Goal: Information Seeking & Learning: Learn about a topic

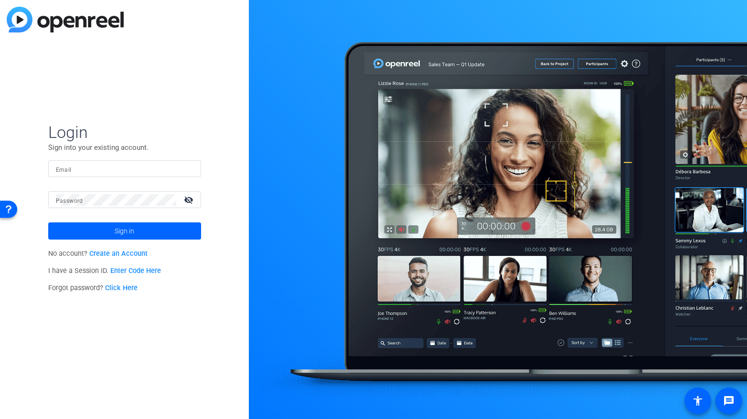
click at [93, 162] on div at bounding box center [125, 168] width 138 height 17
click at [88, 168] on input "Email" at bounding box center [125, 168] width 138 height 11
type input "[EMAIL_ADDRESS][DOMAIN_NAME]"
click at [104, 230] on span at bounding box center [124, 231] width 153 height 23
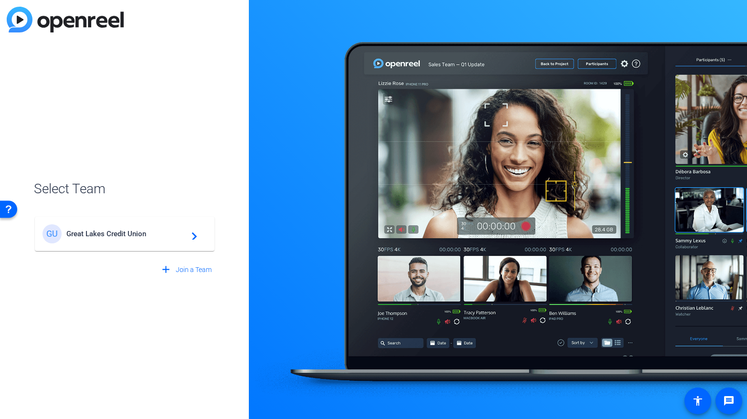
click at [104, 230] on span "Great Lakes Credit Union" at bounding box center [125, 234] width 119 height 9
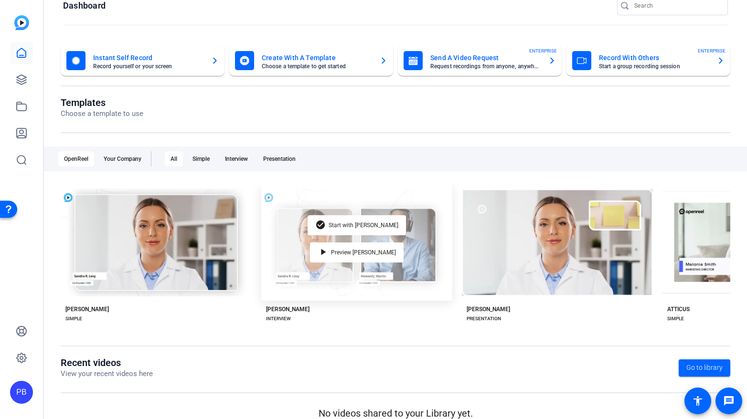
scroll to position [32, 0]
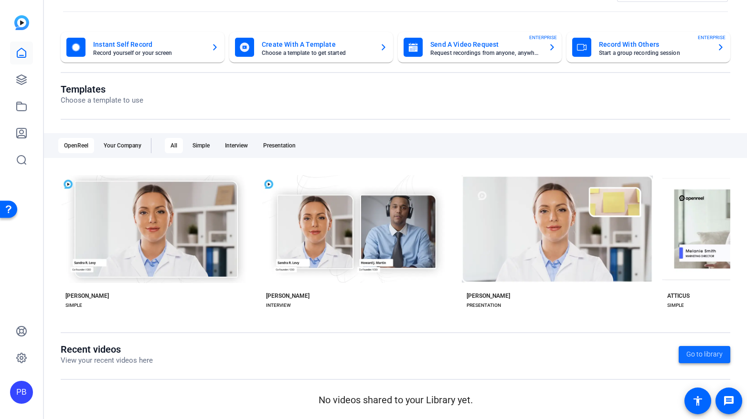
click at [687, 357] on span "Go to library" at bounding box center [704, 354] width 36 height 10
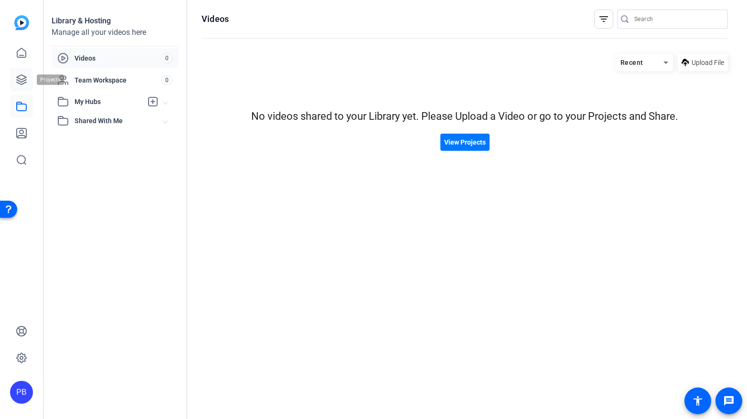
click at [20, 77] on icon at bounding box center [21, 79] width 11 height 11
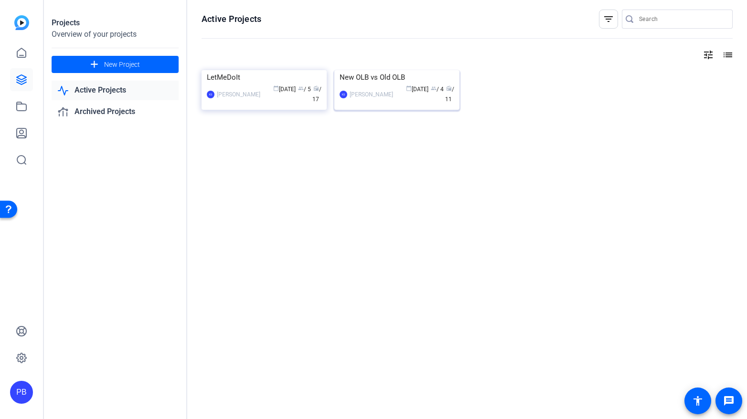
click at [413, 70] on img at bounding box center [396, 70] width 125 height 0
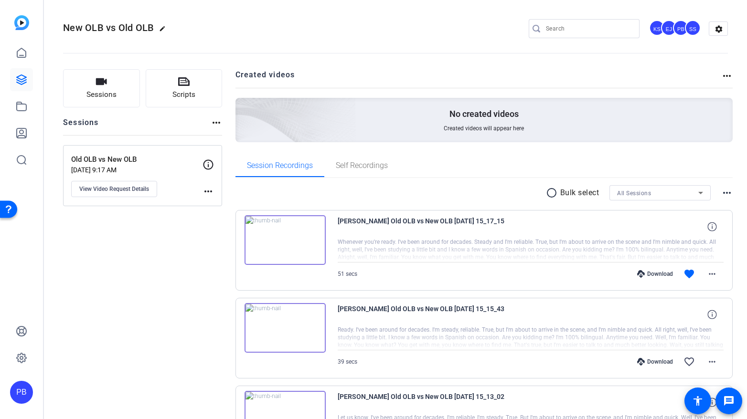
click at [284, 236] on img at bounding box center [284, 240] width 81 height 50
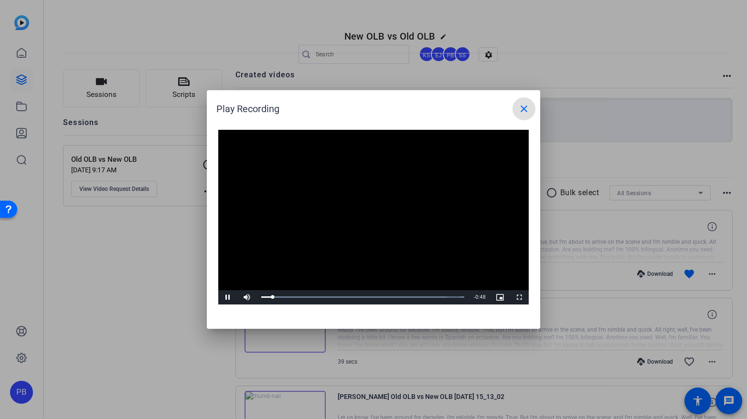
click at [539, 326] on div "Video Player is loading. Play Video Pause Mute Current Time 0:02 / Duration 0:5…" at bounding box center [373, 224] width 333 height 209
drag, startPoint x: 420, startPoint y: 100, endPoint x: 333, endPoint y: 62, distance: 94.9
click at [332, 55] on div "Play Recording close Video Player is loading. Play Video Pause Mute Current Tim…" at bounding box center [373, 209] width 747 height 419
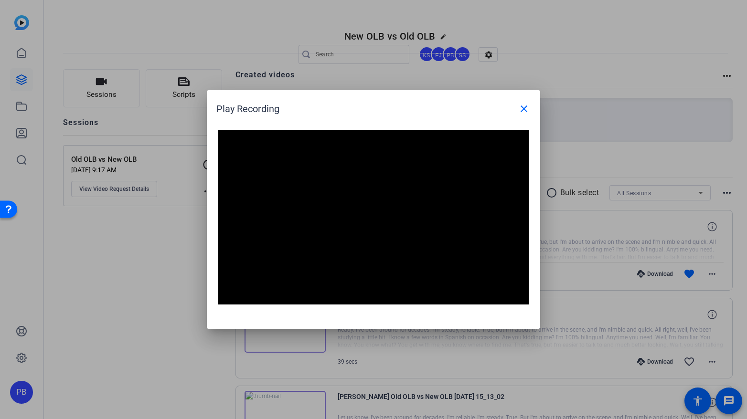
click at [340, 111] on div "Play Recording close" at bounding box center [375, 108] width 319 height 23
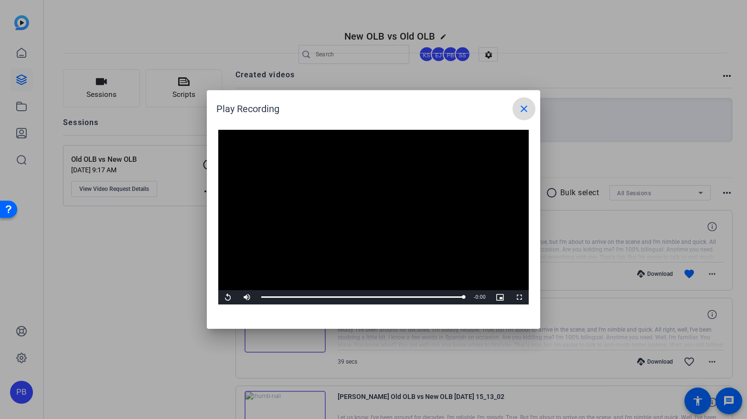
click at [522, 106] on mat-icon "close" at bounding box center [523, 108] width 11 height 11
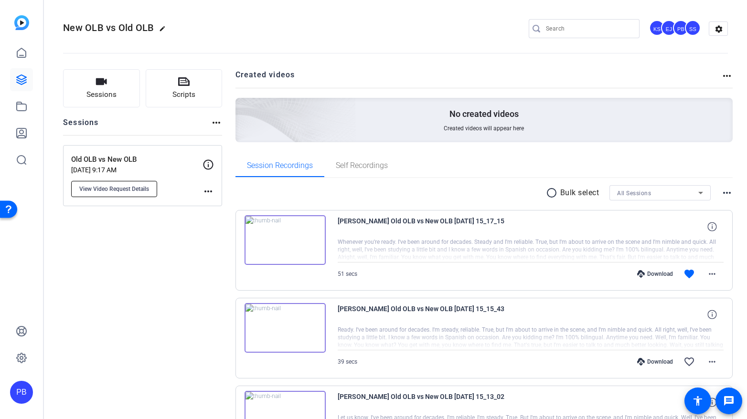
click at [142, 191] on span "View Video Request Details" at bounding box center [114, 189] width 70 height 8
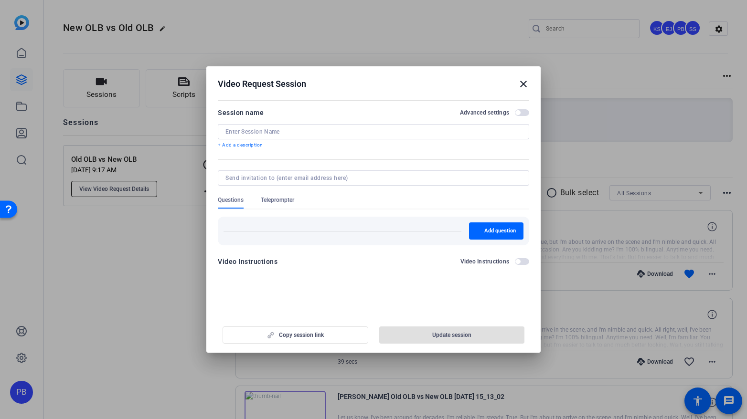
type input "Old OLB vs New OLB"
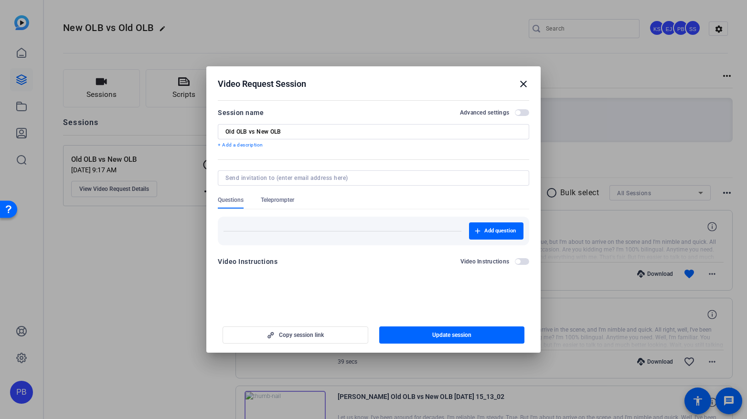
click at [524, 85] on mat-icon "close" at bounding box center [523, 83] width 11 height 11
